Goal: Task Accomplishment & Management: Complete application form

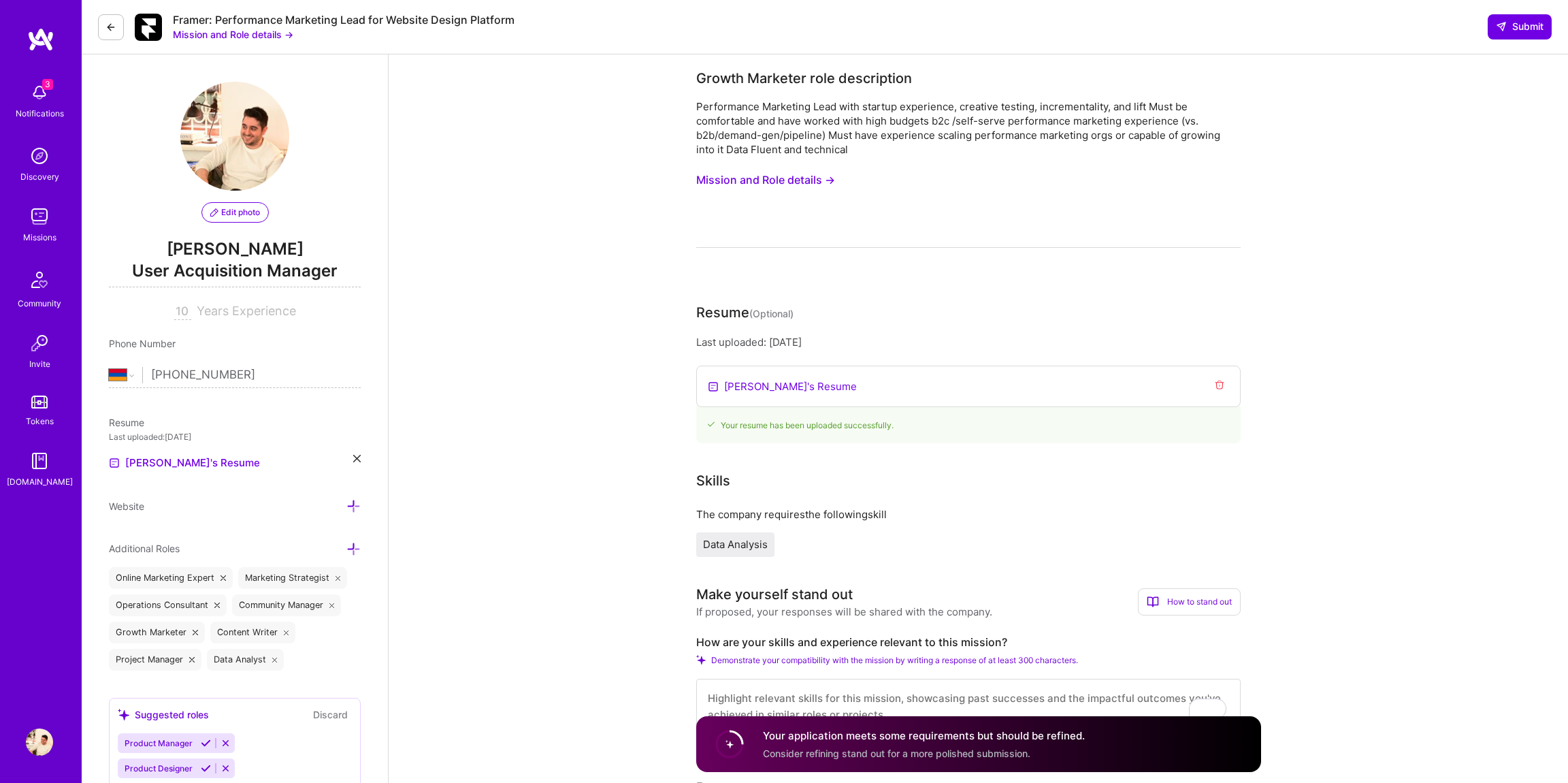
select select "AM"
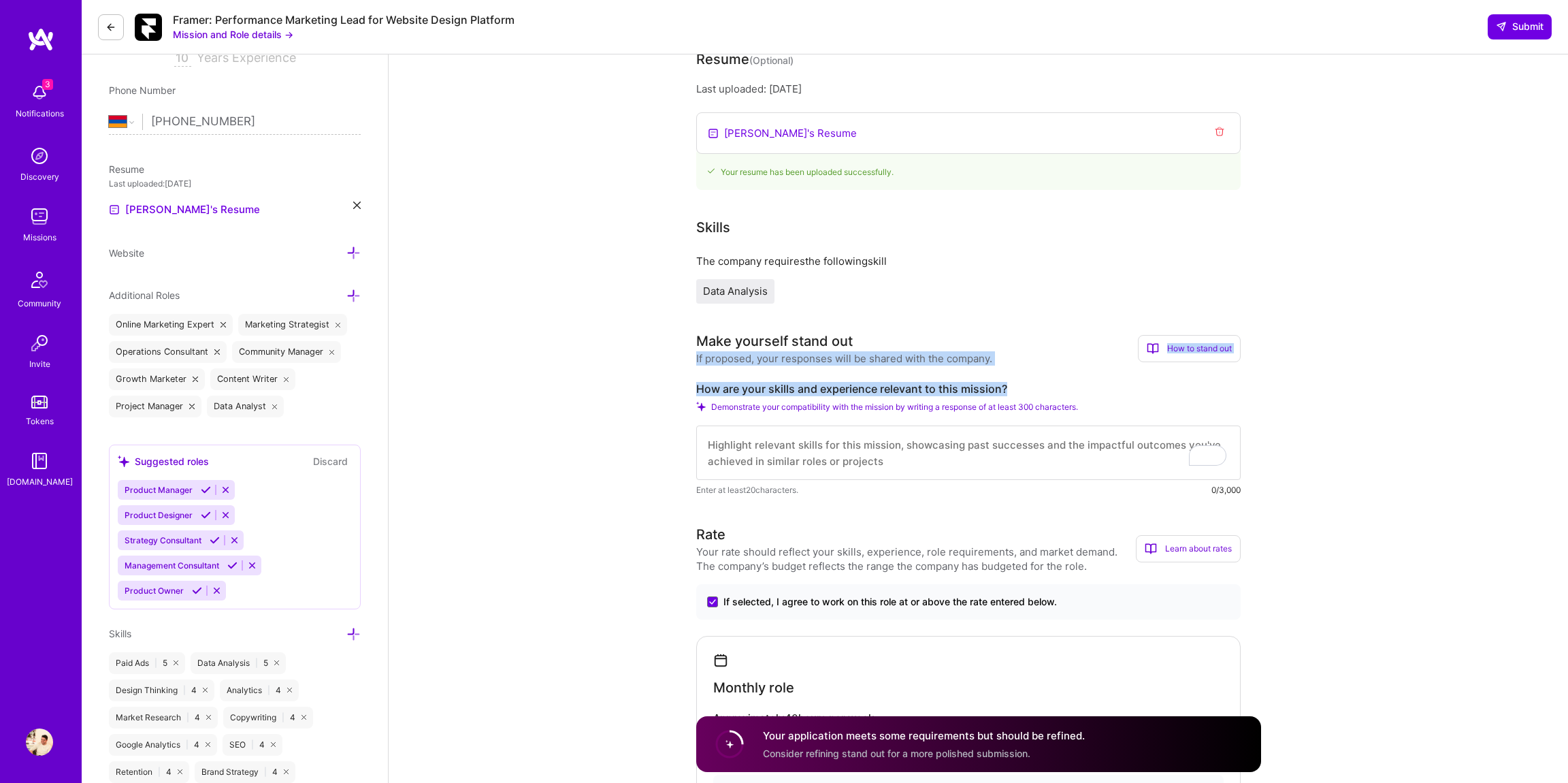
drag, startPoint x: 1012, startPoint y: 389, endPoint x: 688, endPoint y: 352, distance: 326.1
click at [281, 35] on button "Mission and Role details →" at bounding box center [233, 34] width 121 height 14
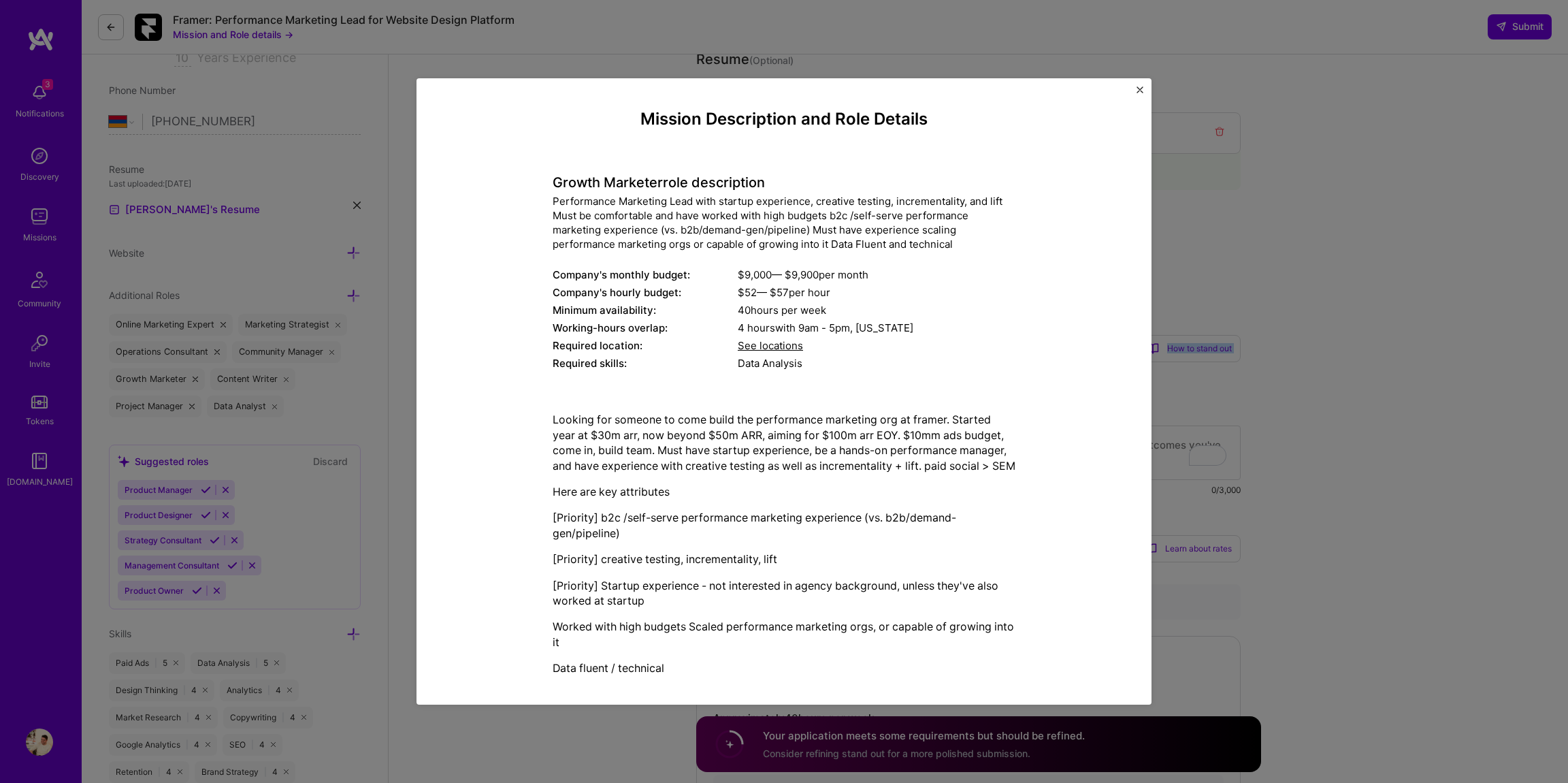
click at [592, 226] on div "Performance Marketing Lead with startup experience, creative testing, increment…" at bounding box center [784, 223] width 463 height 57
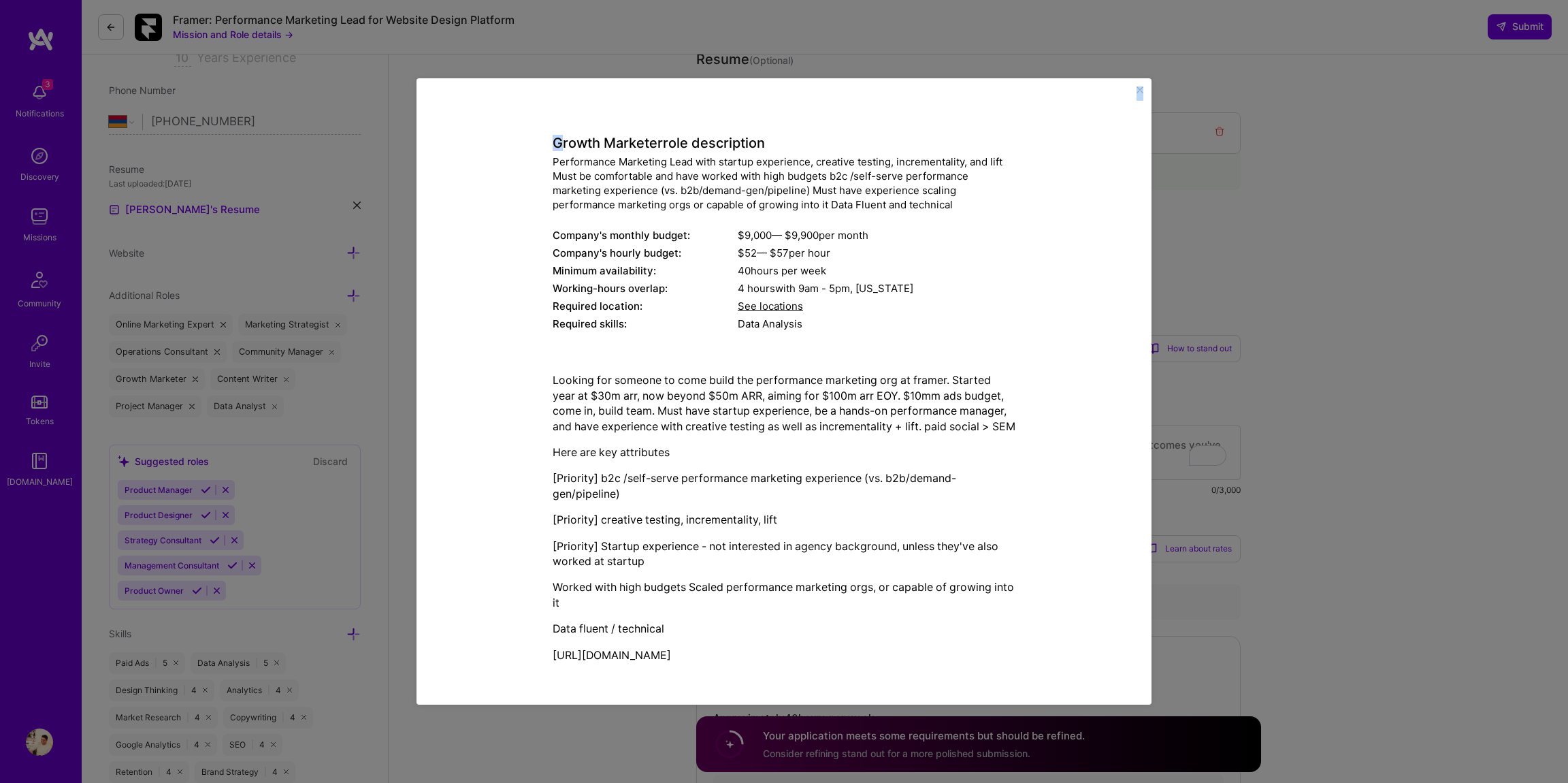
drag, startPoint x: 559, startPoint y: 184, endPoint x: 856, endPoint y: 648, distance: 550.9
click at [856, 648] on div "Mission Description and Role Details Growth Marketer role description Performan…" at bounding box center [784, 372] width 463 height 604
copy div "lorem Ipsumdol sita consectetur Adipiscinge Seddoeius Temp inci utlabor etdolor…"
click at [1301, 489] on div "Mission Description and Role Details Growth Marketer role description Performan…" at bounding box center [784, 392] width 1568 height 783
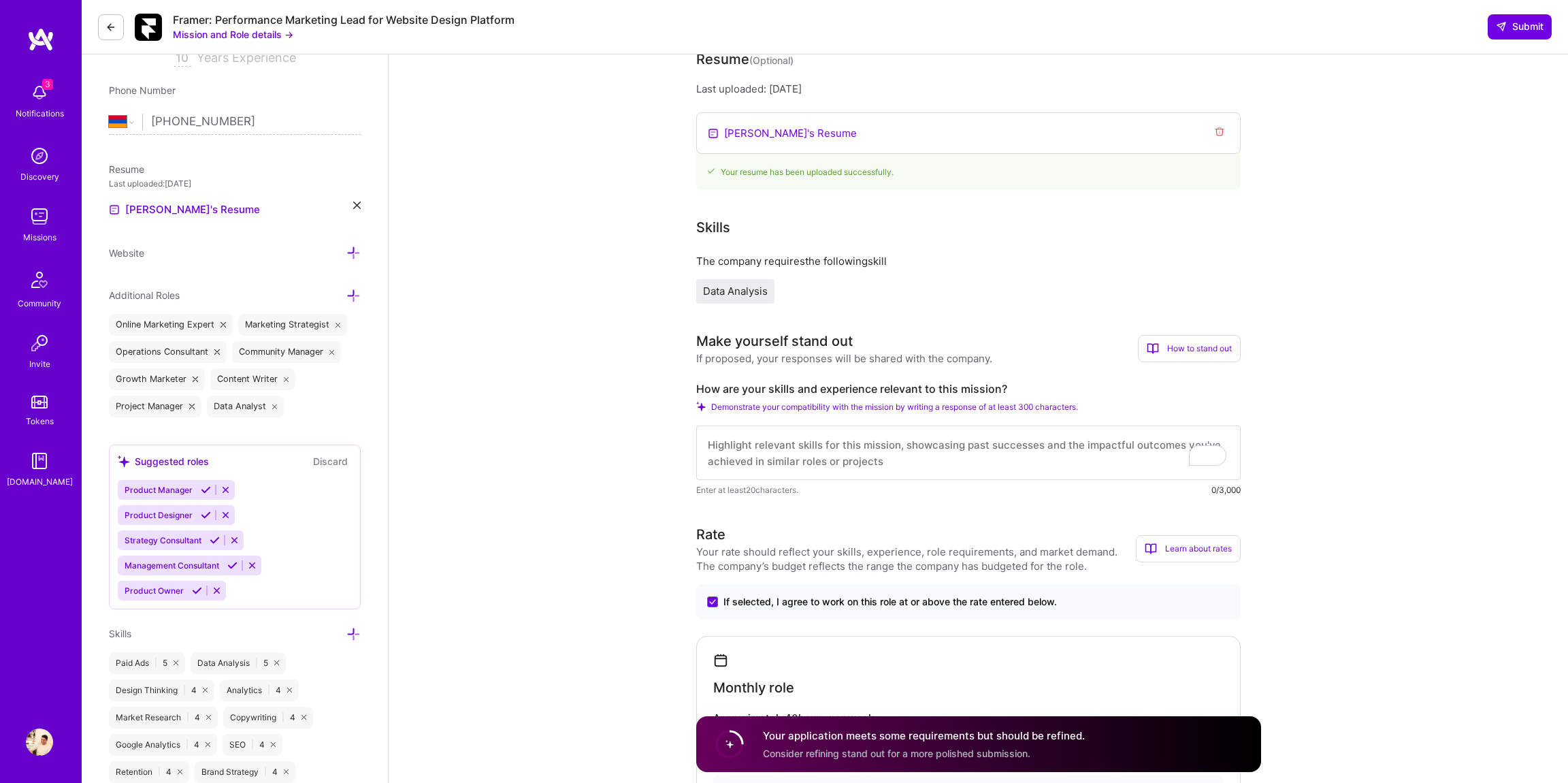
click at [895, 440] on textarea "To enrich screen reader interactions, please activate Accessibility in Grammarl…" at bounding box center [968, 452] width 544 height 55
paste textarea "L ipsum d sitame conse adipis el seddoei T5I, utla-etdol magnaaliqua enimadmin …"
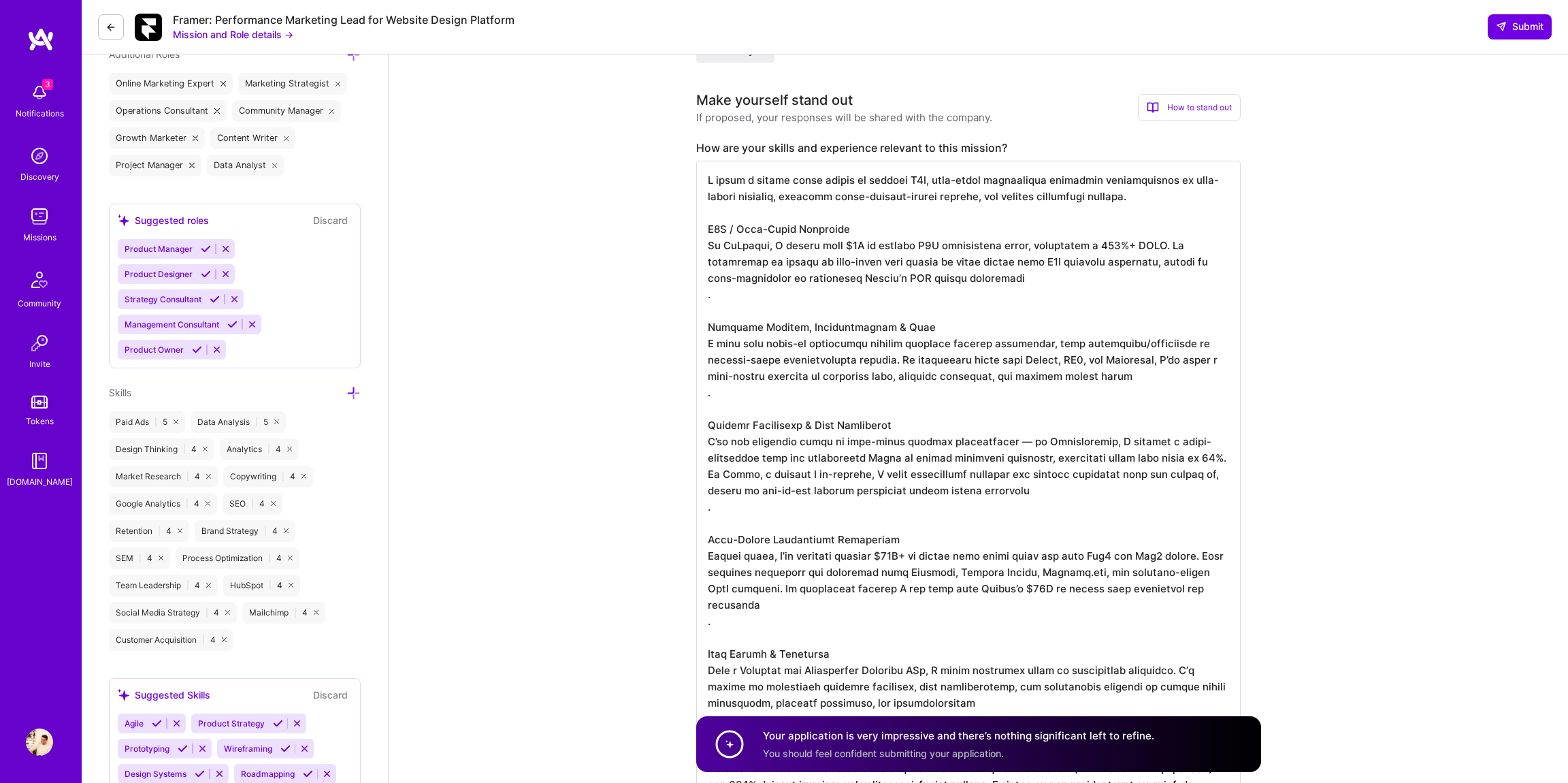
scroll to position [480, 0]
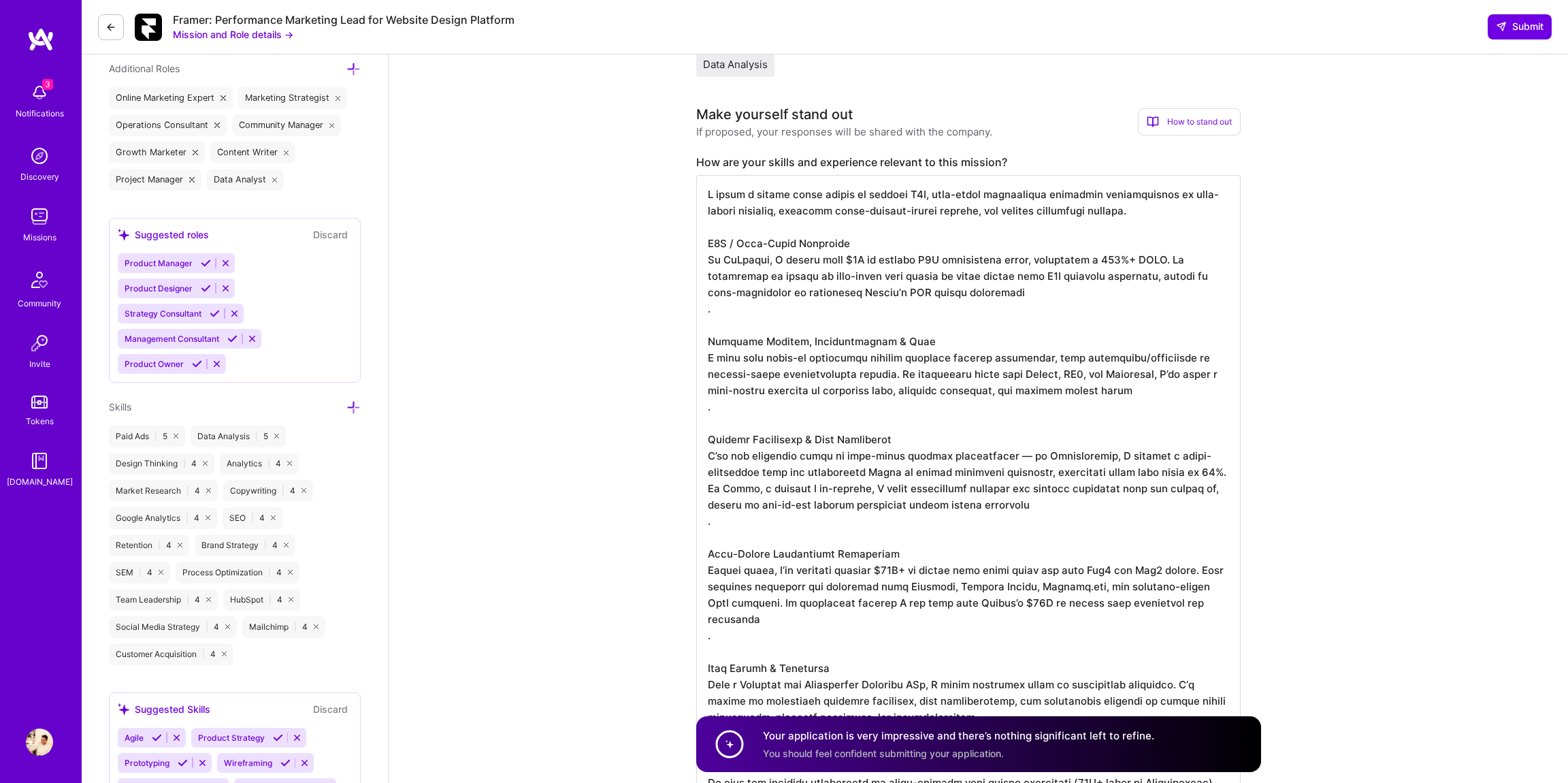
click at [720, 314] on textarea "To enrich screen reader interactions, please activate Accessibility in Grammarl…" at bounding box center [968, 504] width 544 height 659
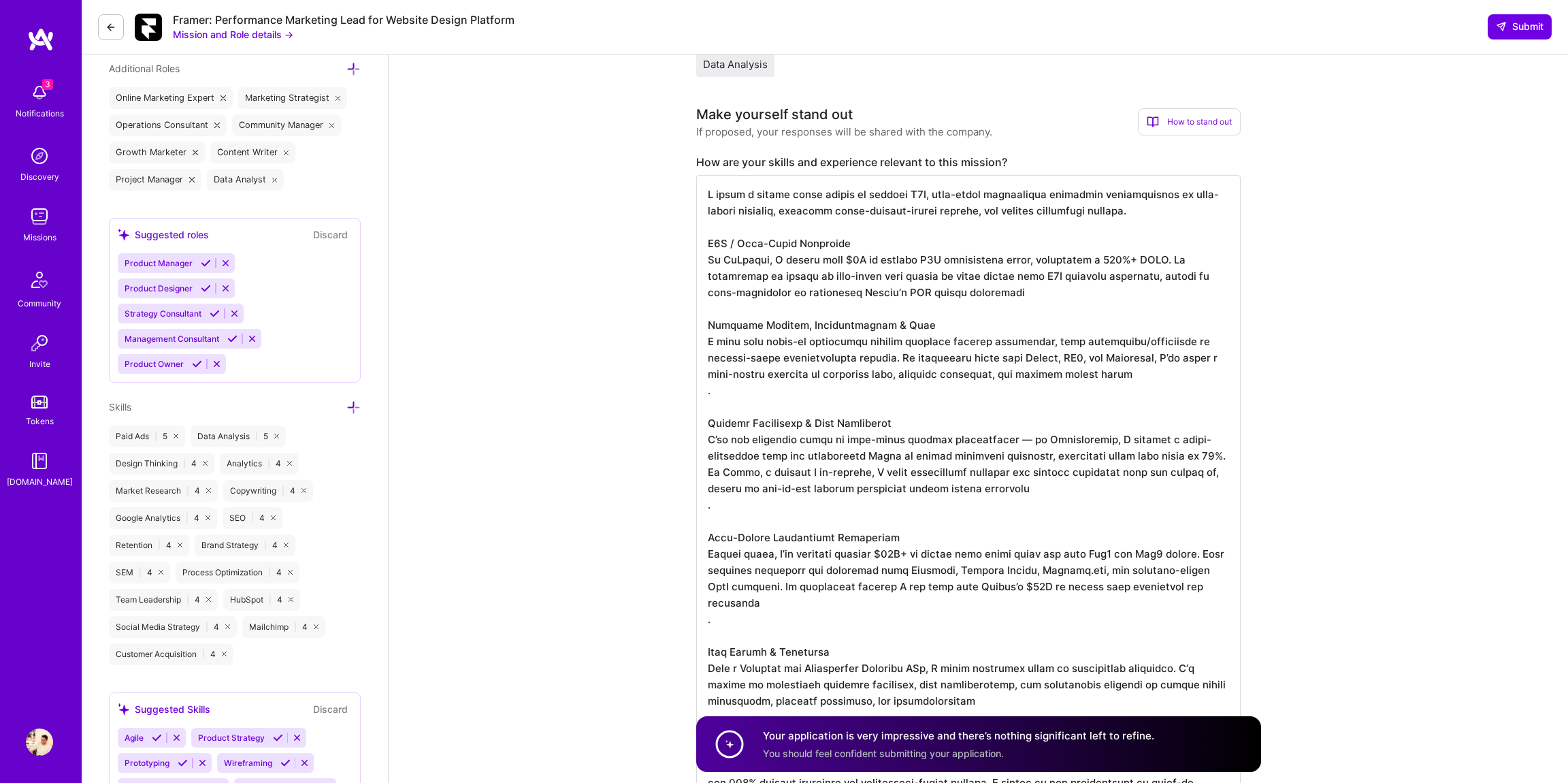
click at [722, 390] on textarea "To enrich screen reader interactions, please activate Accessibility in Grammarl…" at bounding box center [968, 496] width 544 height 643
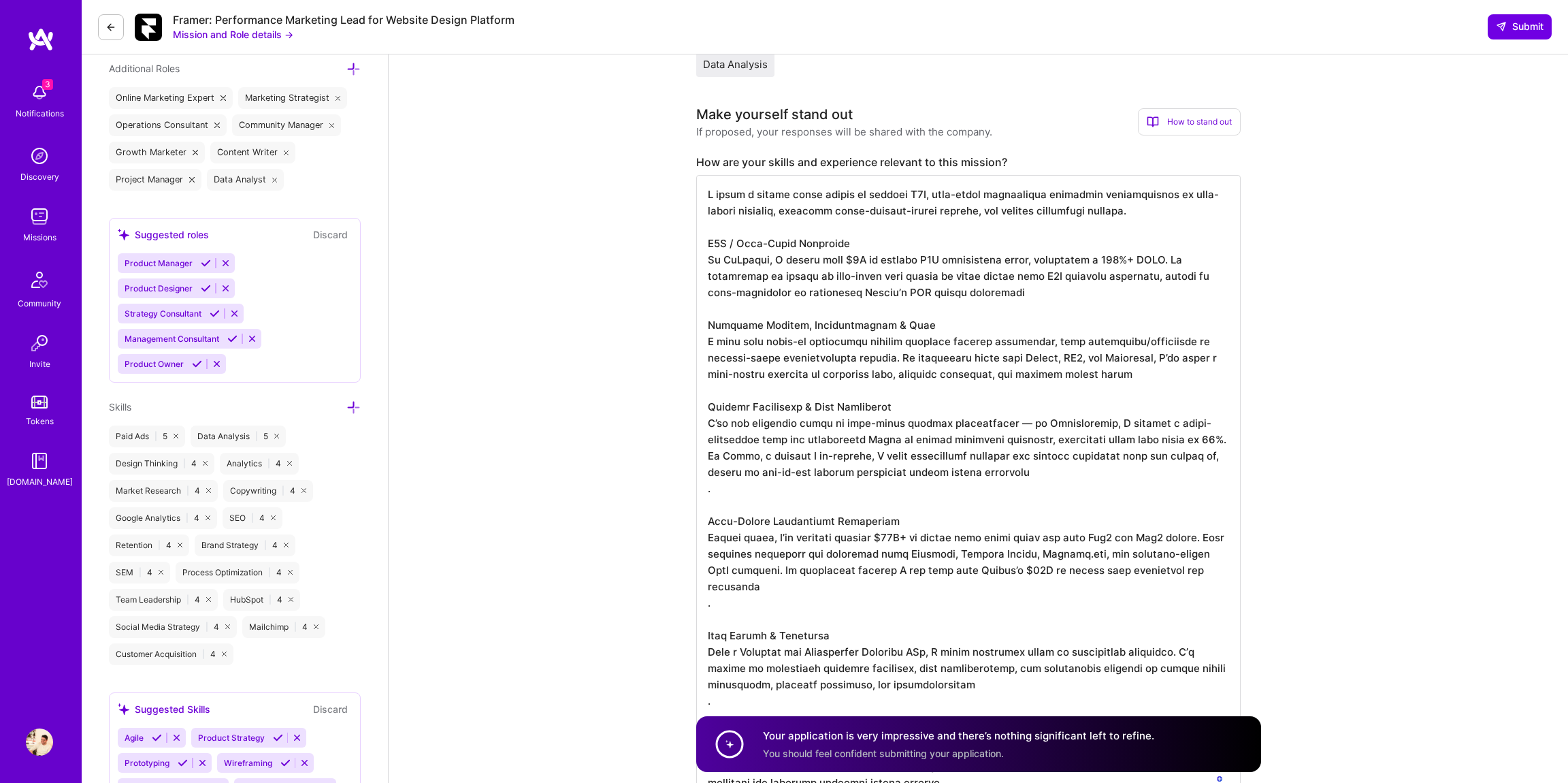
click at [726, 487] on textarea "To enrich screen reader interactions, please activate Accessibility in Grammarl…" at bounding box center [968, 488] width 544 height 626
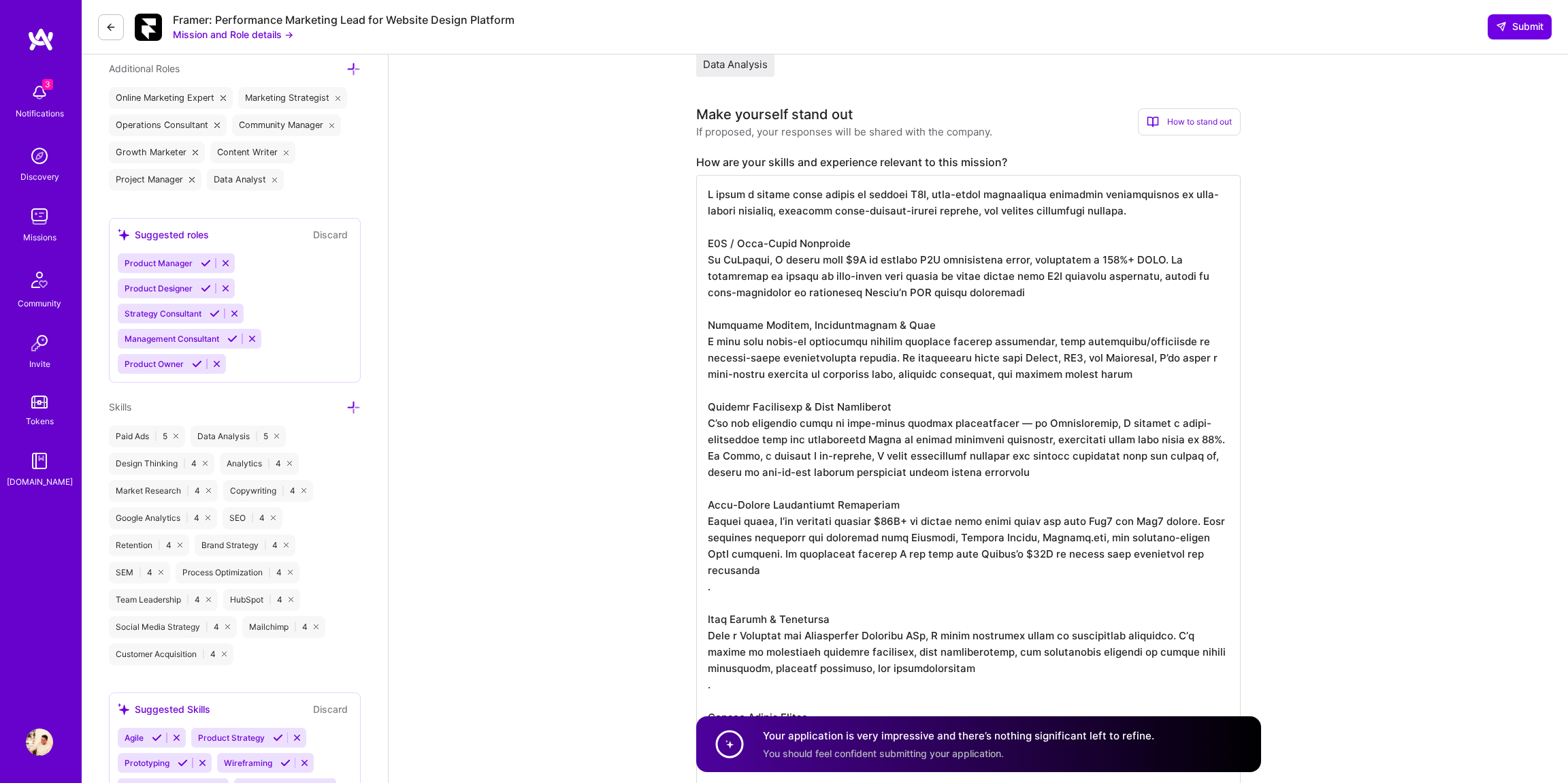
click at [737, 594] on textarea "To enrich screen reader interactions, please activate Accessibility in Grammarl…" at bounding box center [968, 480] width 544 height 610
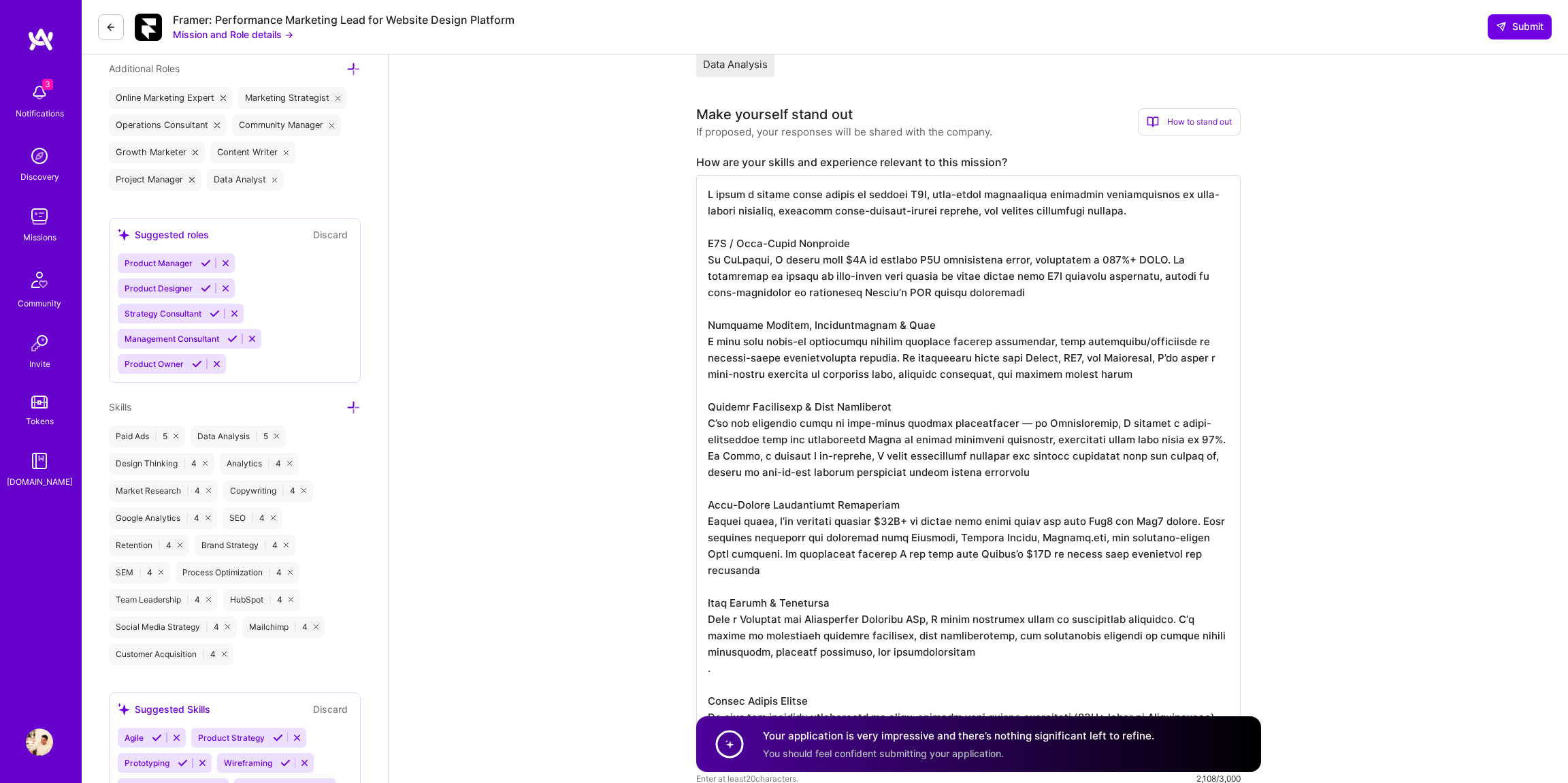
scroll to position [1, 0]
click at [741, 667] on textarea "To enrich screen reader interactions, please activate Accessibility in Grammarl…" at bounding box center [968, 472] width 544 height 594
drag, startPoint x: 897, startPoint y: 654, endPoint x: 707, endPoint y: 596, distance: 198.7
click at [707, 596] on textarea "To enrich screen reader interactions, please activate Accessibility in Grammarl…" at bounding box center [968, 472] width 544 height 594
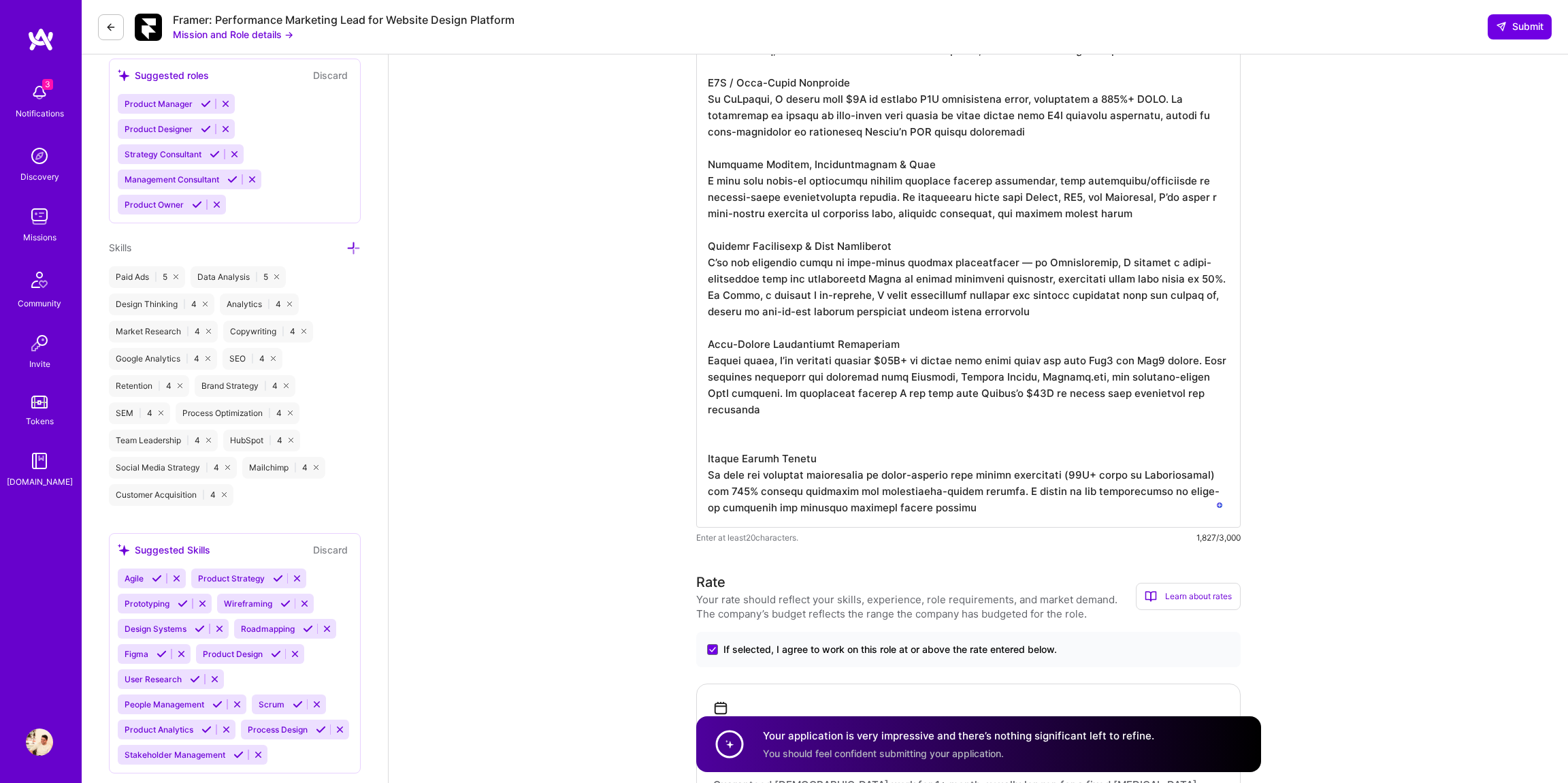
scroll to position [646, 0]
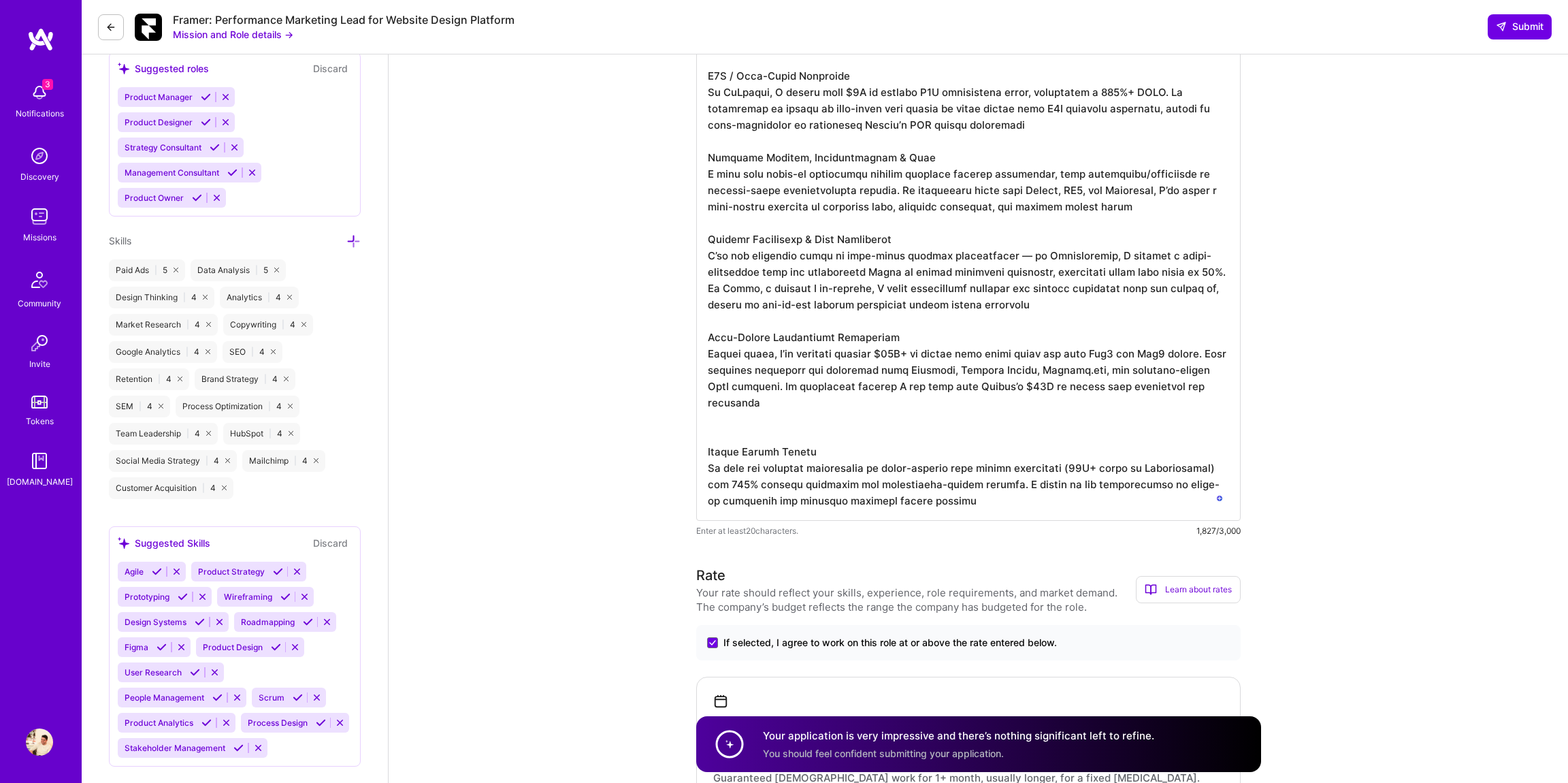
click at [761, 423] on textarea "To enrich screen reader interactions, please activate Accessibility in Grammarl…" at bounding box center [968, 265] width 544 height 512
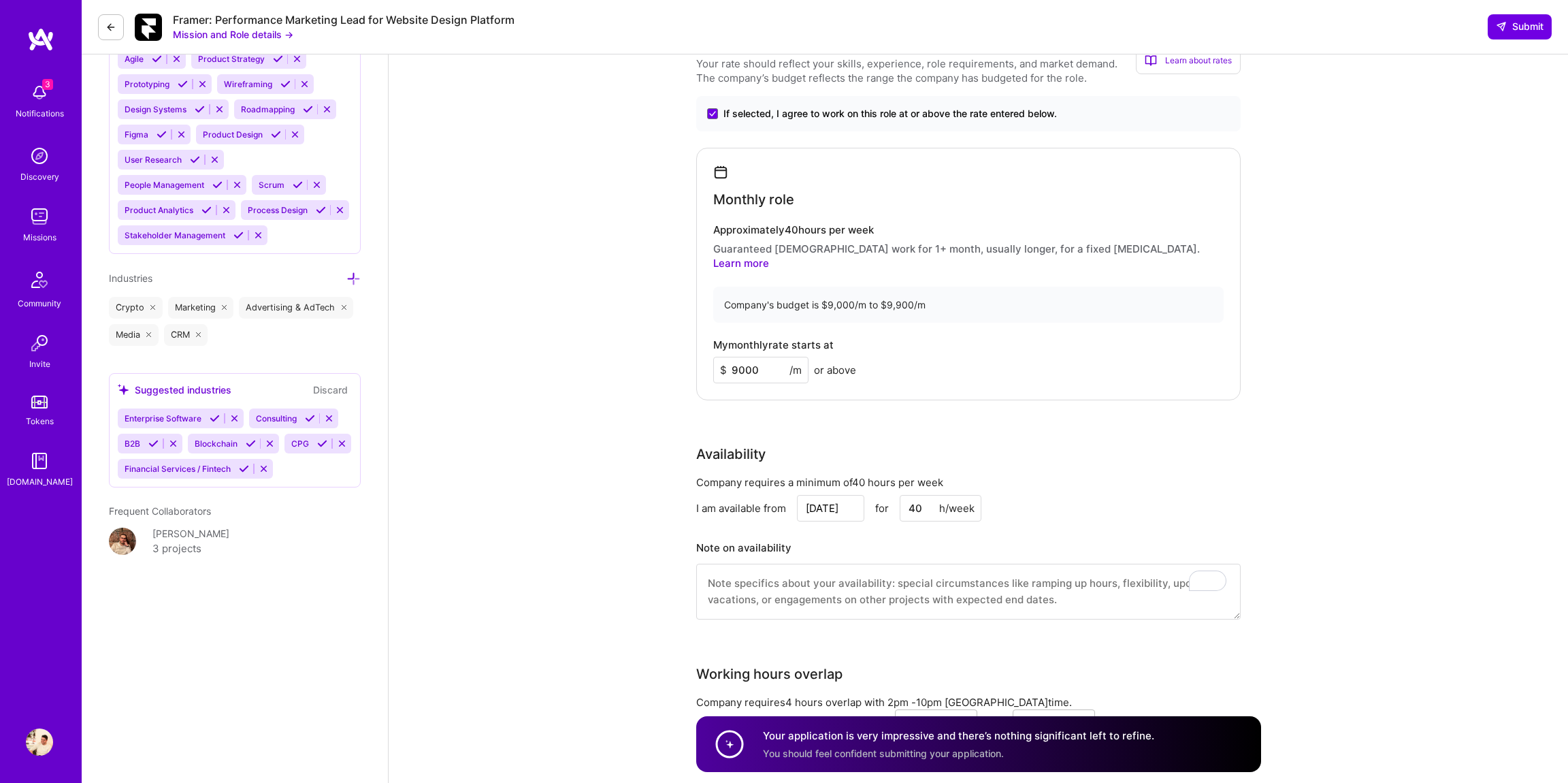
scroll to position [0, 0]
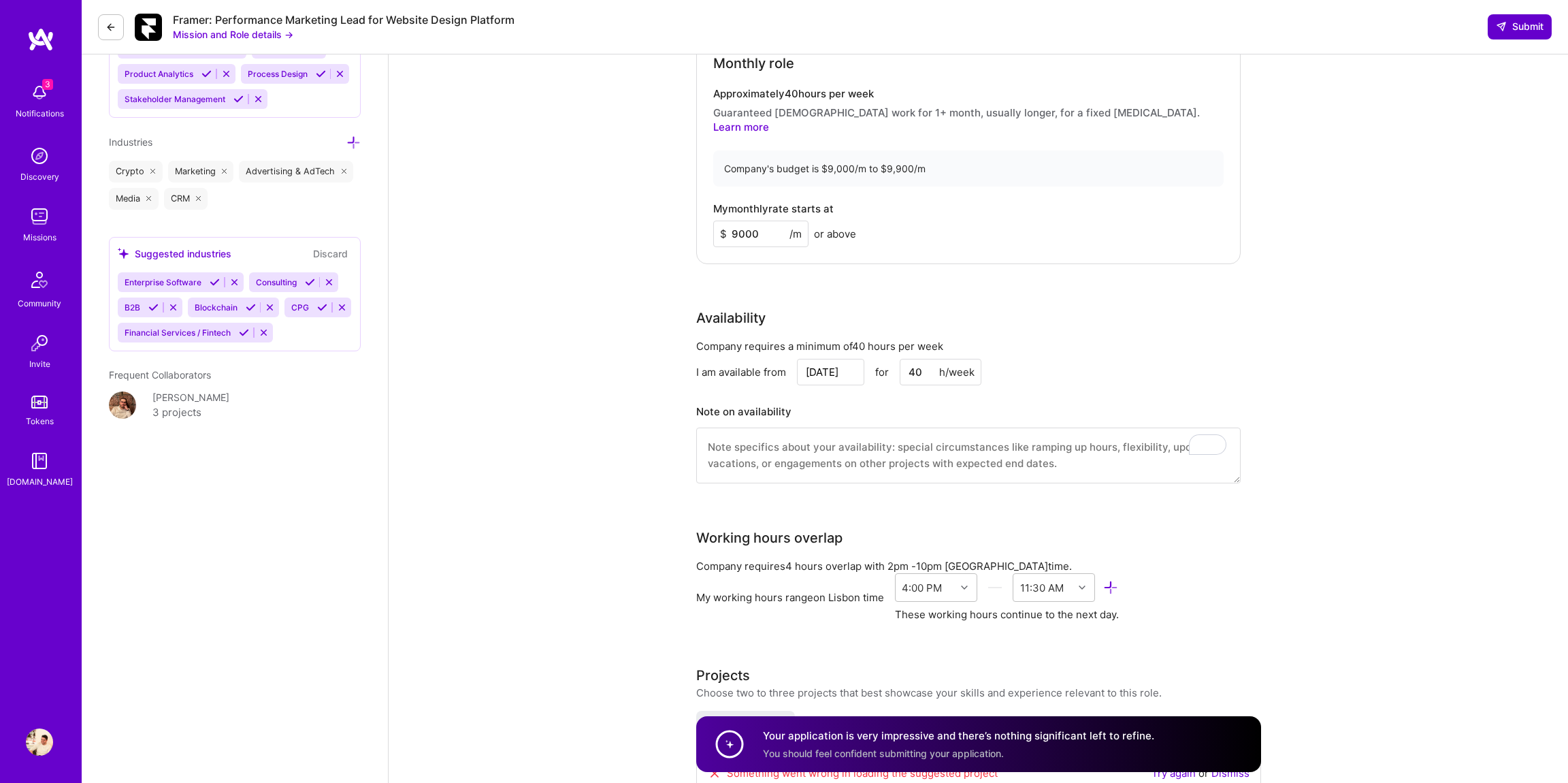
type textarea "L ipsum d sitame conse adipis el seddoei T8I, utla-etdol magnaaliqua enimadmin …"
click at [1501, 36] on button "Submit" at bounding box center [1520, 26] width 64 height 25
click at [1506, 26] on icon at bounding box center [1501, 26] width 11 height 11
